Goal: Task Accomplishment & Management: Manage account settings

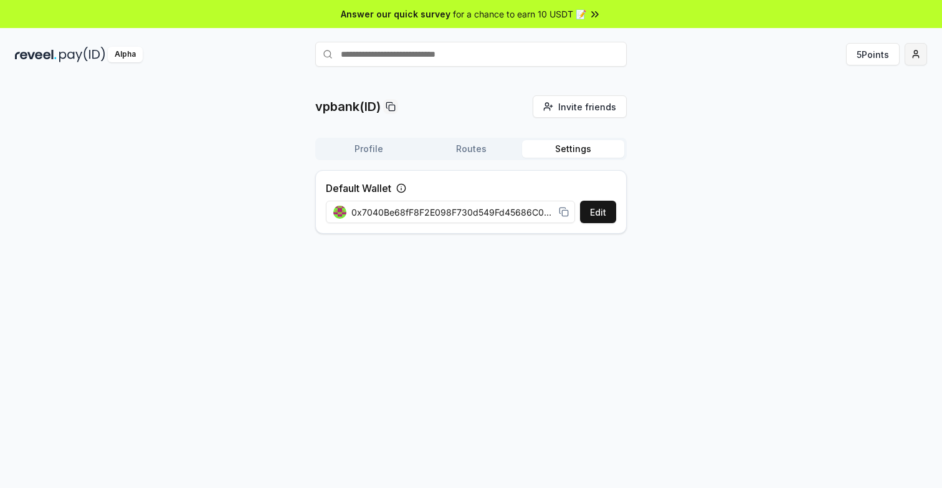
click at [916, 55] on html "Answer our quick survey for a chance to earn 10 USDT 📝 Alpha 5 Points vpbank(ID…" at bounding box center [471, 244] width 942 height 488
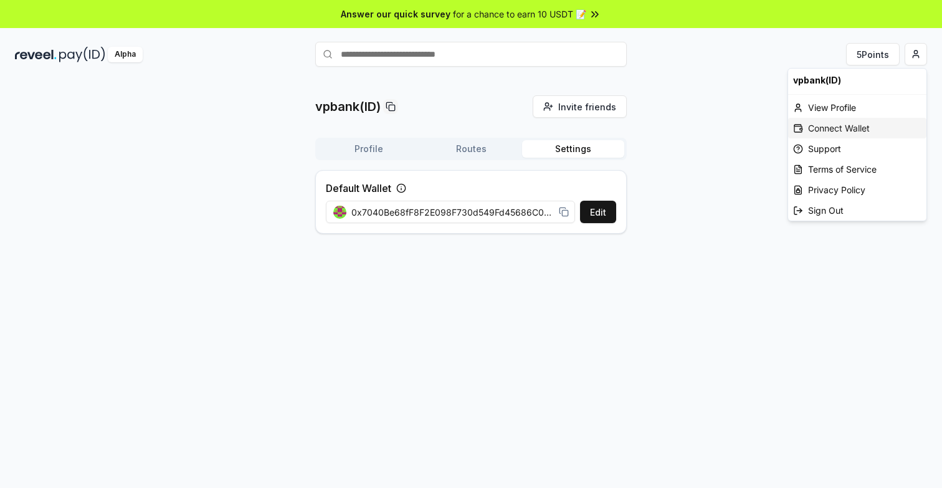
click at [848, 131] on div "Connect Wallet" at bounding box center [857, 128] width 138 height 21
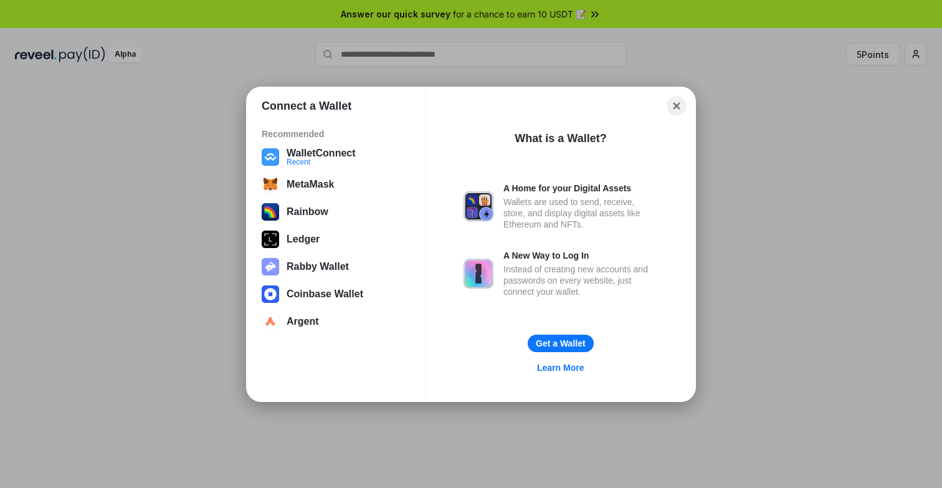
click at [674, 103] on button "Close" at bounding box center [676, 105] width 19 height 19
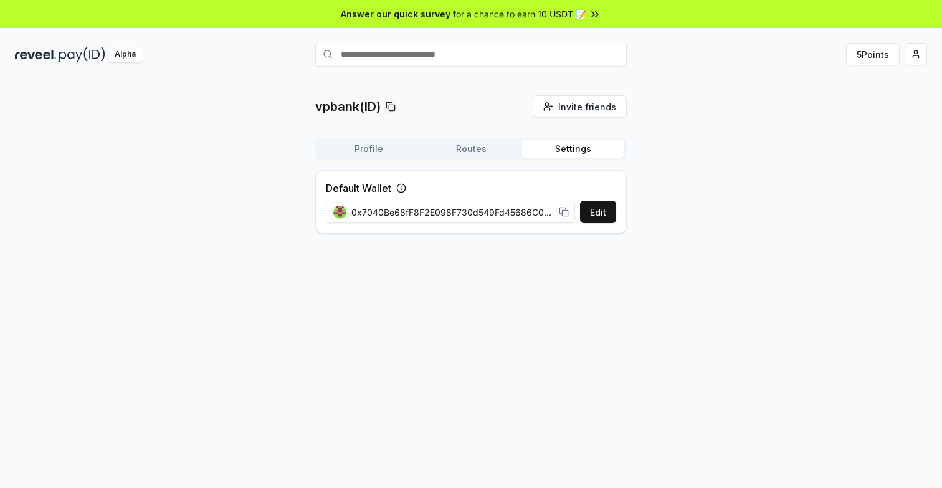
click at [387, 151] on button "Profile" at bounding box center [369, 148] width 102 height 17
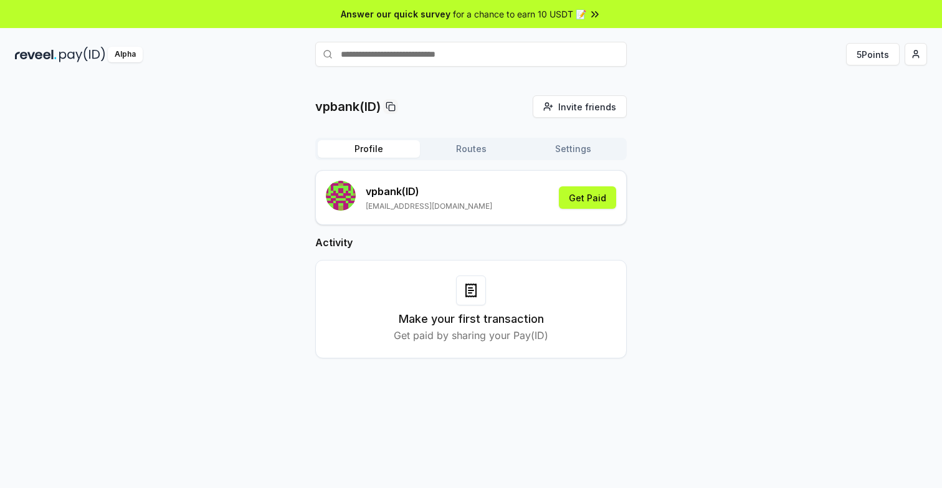
click at [566, 143] on button "Settings" at bounding box center [573, 148] width 102 height 17
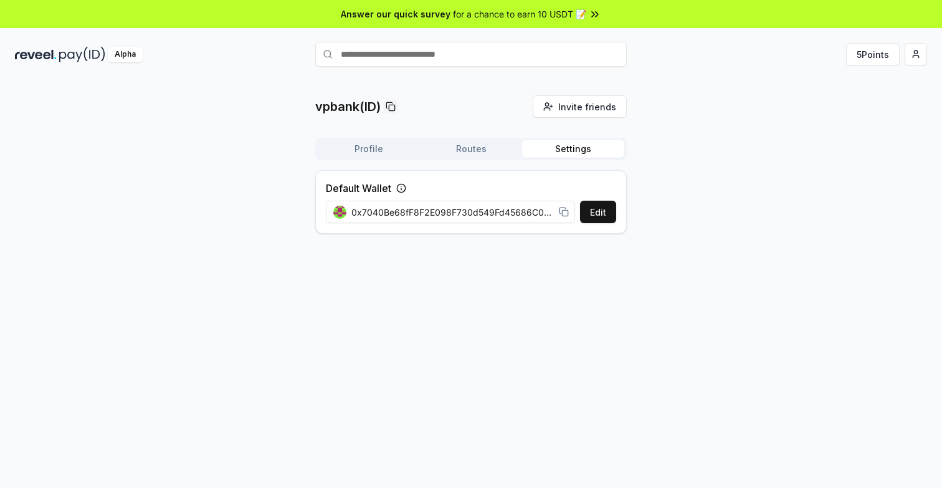
click at [449, 150] on button "Routes" at bounding box center [471, 148] width 102 height 17
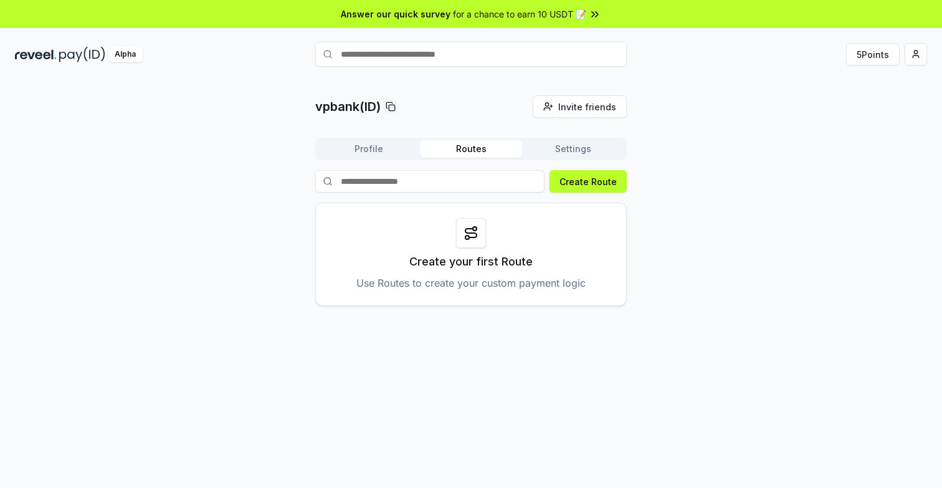
click at [378, 154] on button "Profile" at bounding box center [369, 148] width 102 height 17
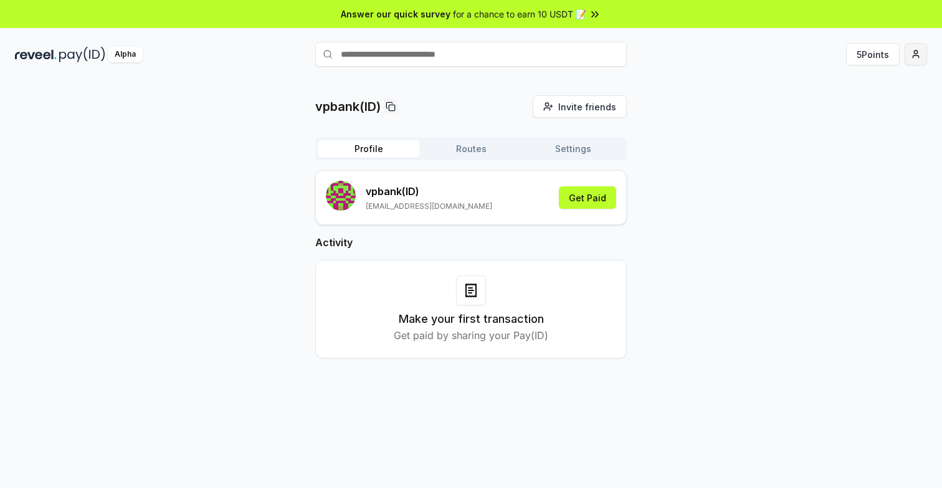
click at [918, 62] on html "Answer our quick survey for a chance to earn 10 USDT 📝 Alpha 5 Points vpbank(ID…" at bounding box center [471, 244] width 942 height 488
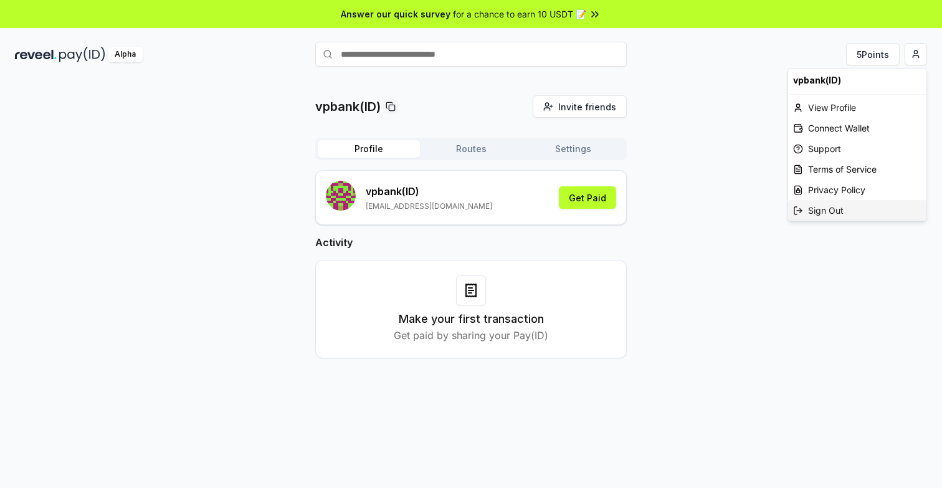
click at [821, 209] on div "Sign Out" at bounding box center [857, 210] width 138 height 21
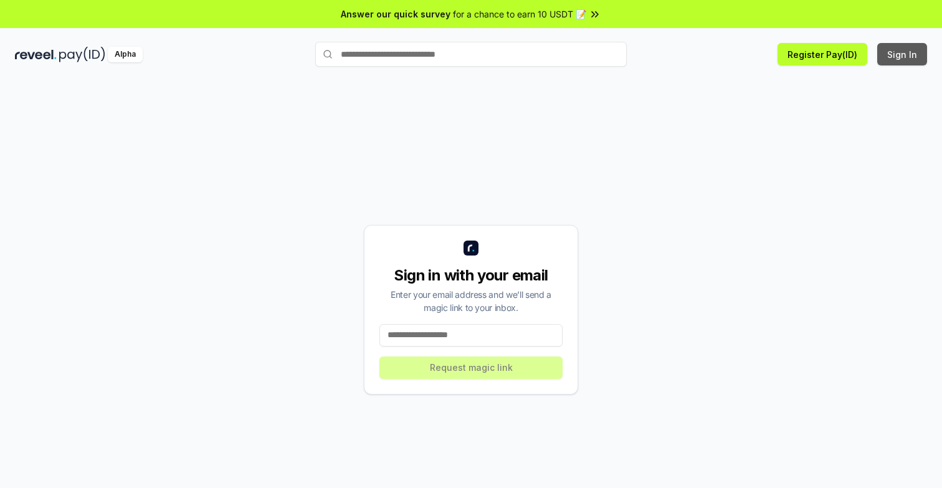
click at [917, 54] on button "Sign In" at bounding box center [902, 54] width 50 height 22
click at [426, 341] on input at bounding box center [471, 335] width 183 height 22
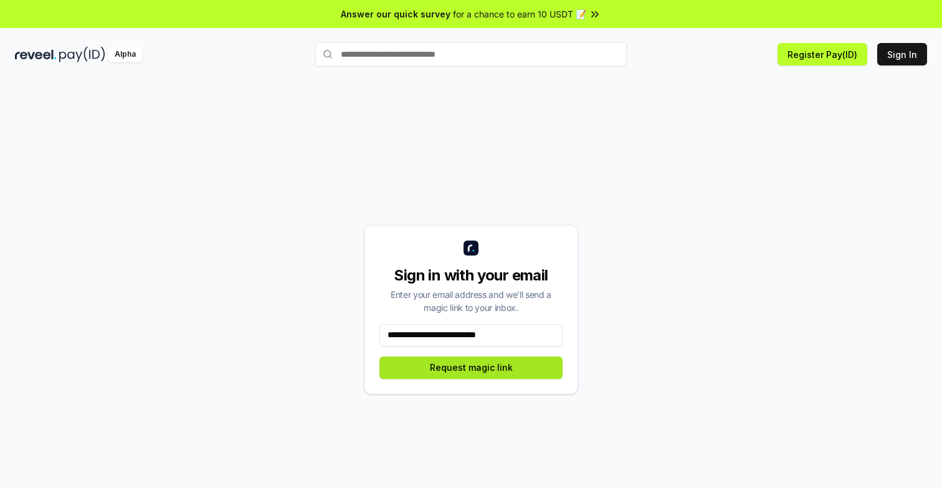
type input "**********"
click at [427, 361] on button "Request magic link" at bounding box center [471, 367] width 183 height 22
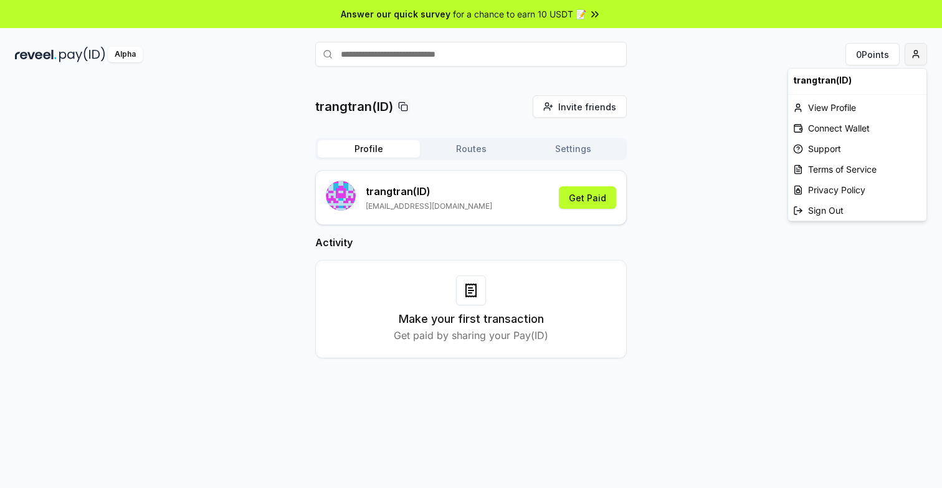
click at [912, 60] on html "Answer our quick survey for a chance to earn 10 USDT 📝 Alpha 0 Points trangtran…" at bounding box center [471, 244] width 942 height 488
click at [856, 127] on div "Connect Wallet" at bounding box center [857, 128] width 138 height 21
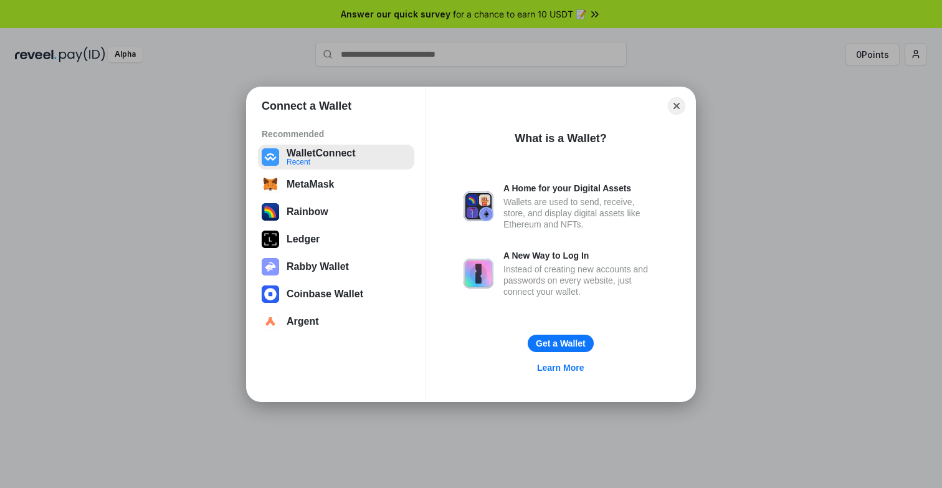
click at [371, 161] on button "WalletConnect Recent" at bounding box center [336, 157] width 156 height 25
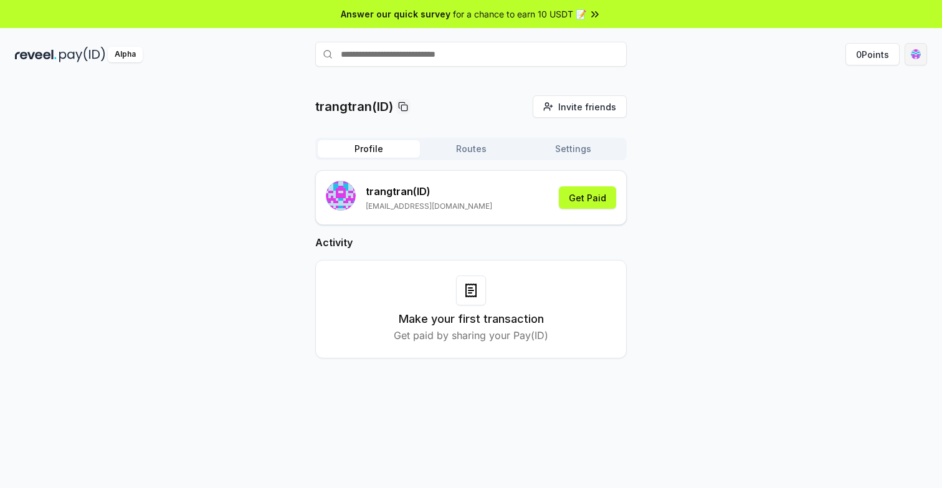
click at [919, 59] on html "Answer our quick survey for a chance to earn 10 USDT 📝 Alpha 0 Points trangtran…" at bounding box center [471, 244] width 942 height 488
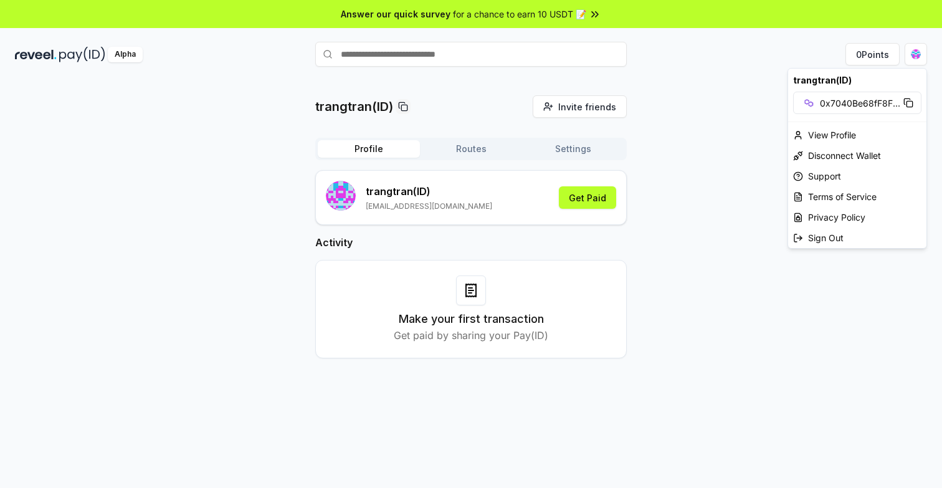
click at [879, 57] on html "Answer our quick survey for a chance to earn 10 USDT 📝 Alpha 0 Points trangtran…" at bounding box center [471, 244] width 942 height 488
